Goal: Find specific page/section

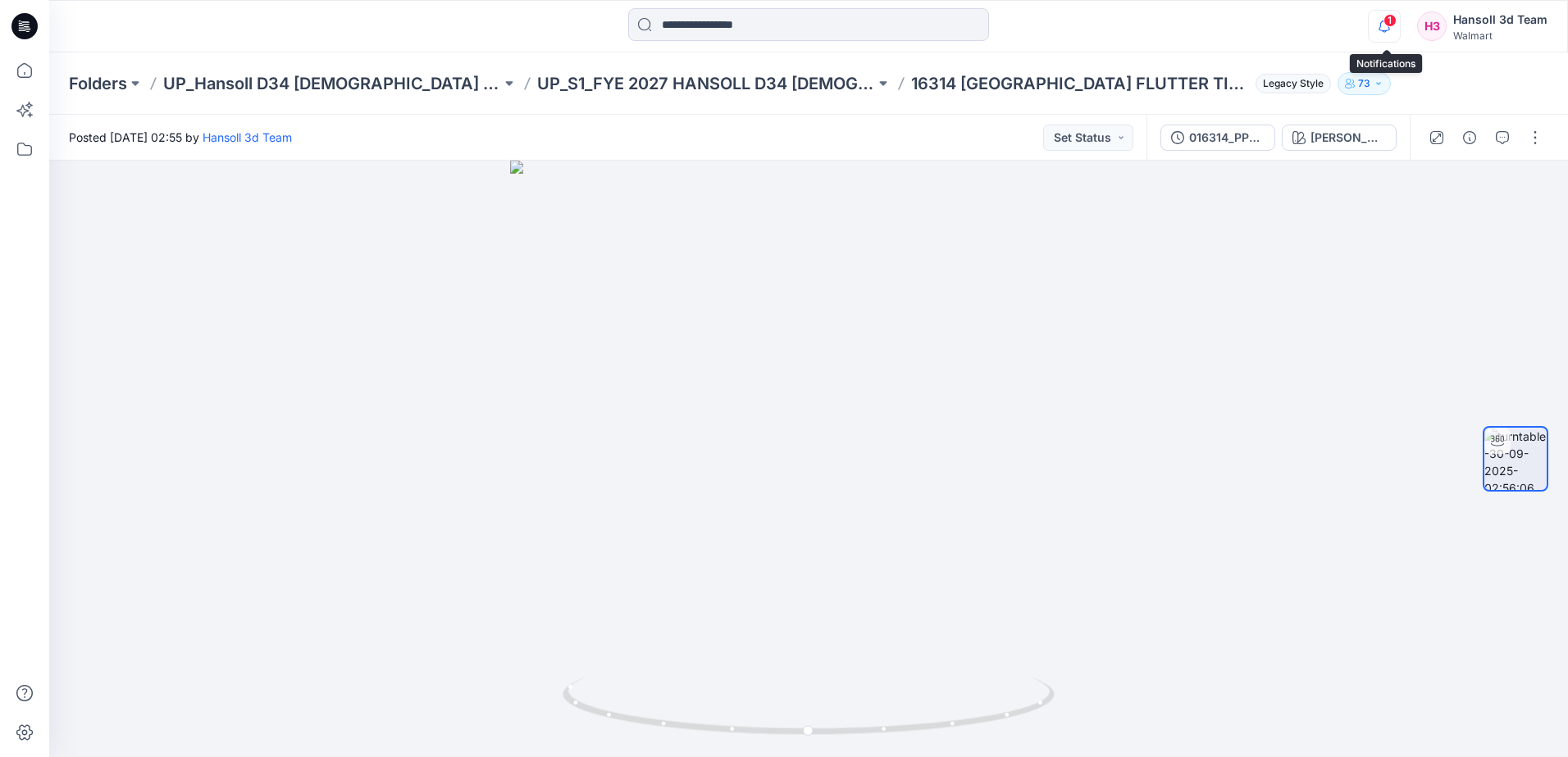
click at [1399, 23] on icon "button" at bounding box center [1384, 26] width 31 height 32
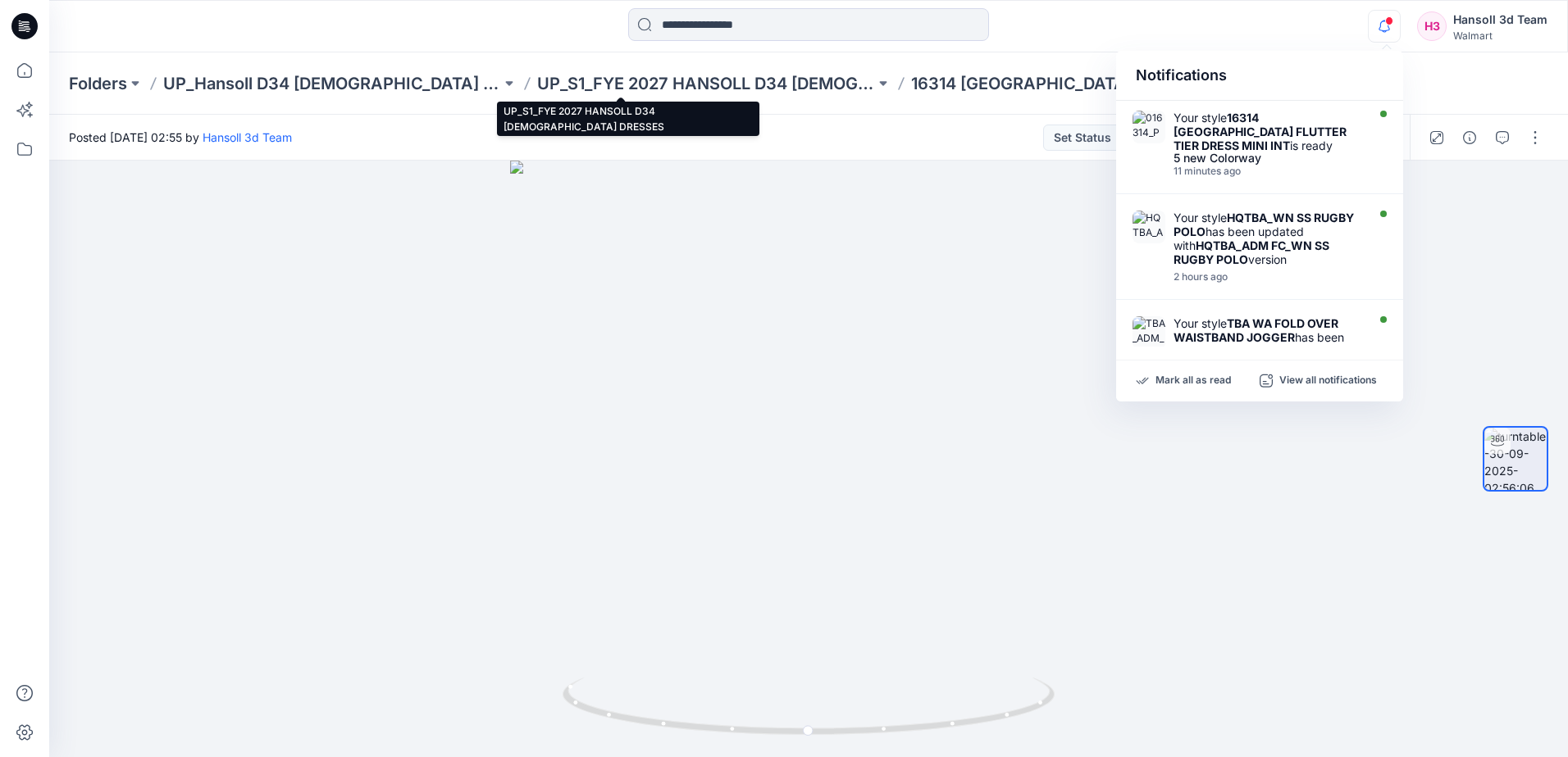
click at [694, 83] on p "UP_S1_FYE 2027 HANSOLL D34 [DEMOGRAPHIC_DATA] DRESSES" at bounding box center [705, 83] width 337 height 23
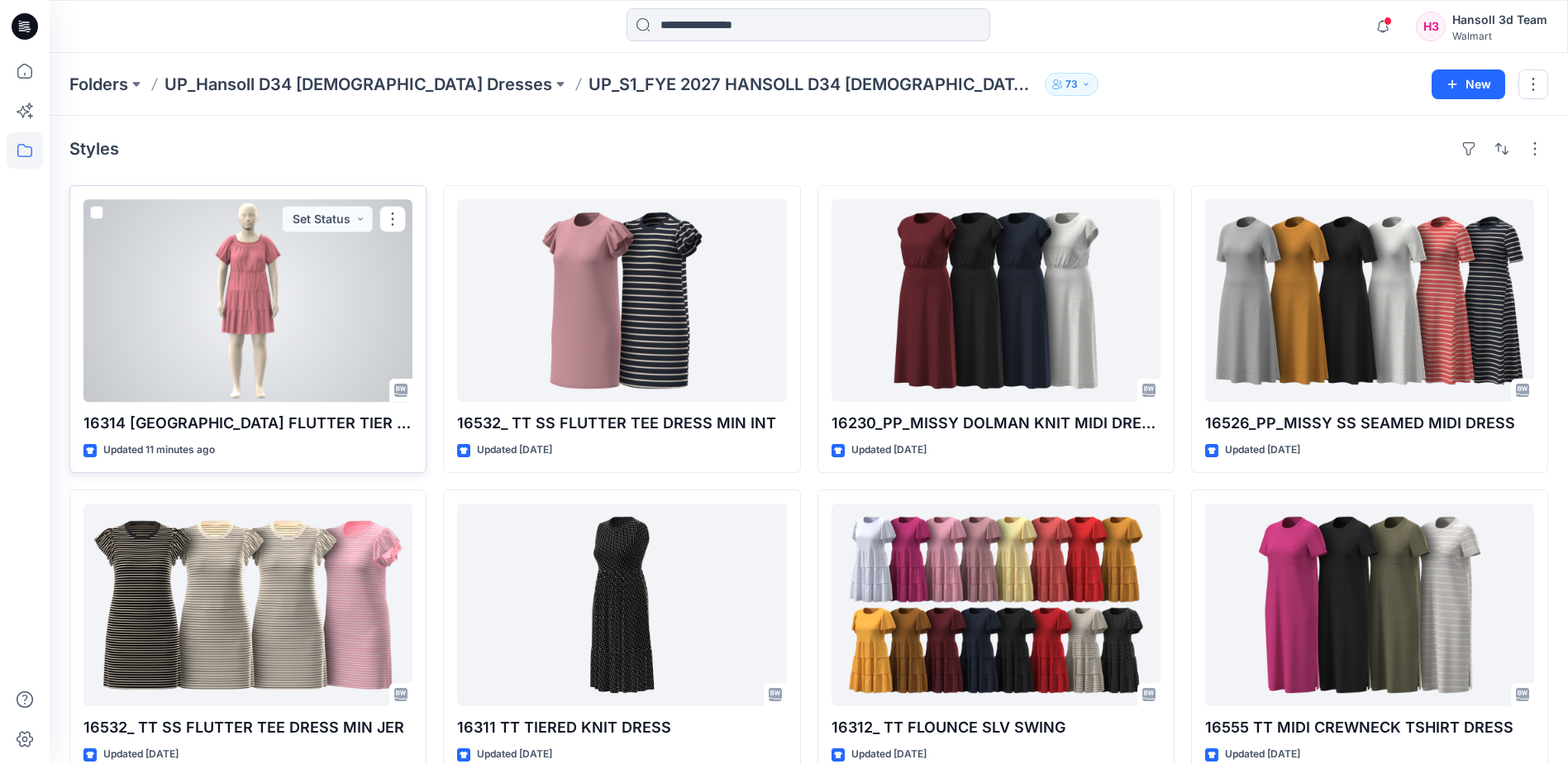
click at [240, 325] on div at bounding box center [248, 301] width 329 height 202
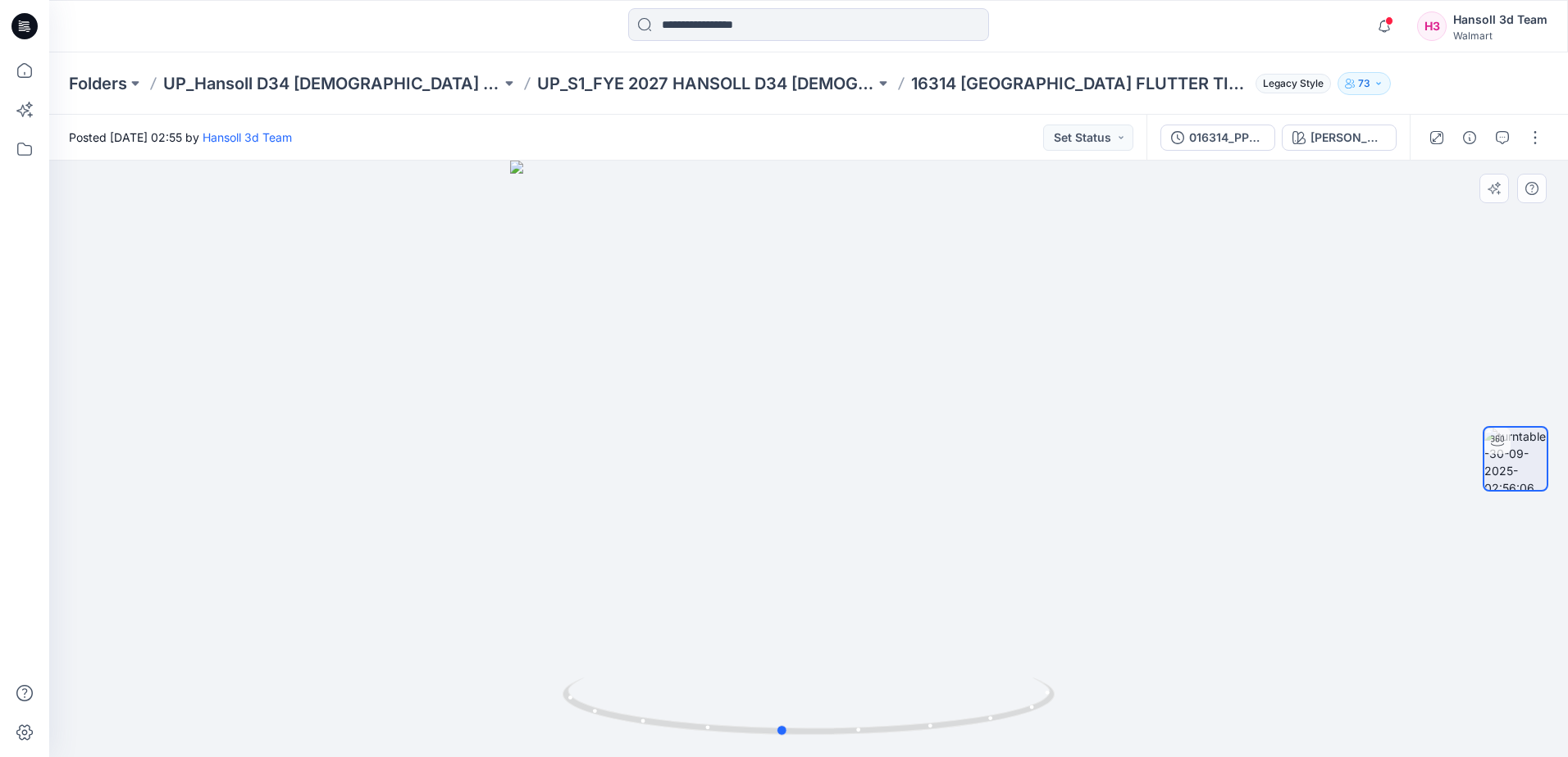
drag, startPoint x: 880, startPoint y: 726, endPoint x: 434, endPoint y: 723, distance: 446.0
click at [434, 723] on div at bounding box center [808, 458] width 1518 height 597
